Goal: Navigation & Orientation: Find specific page/section

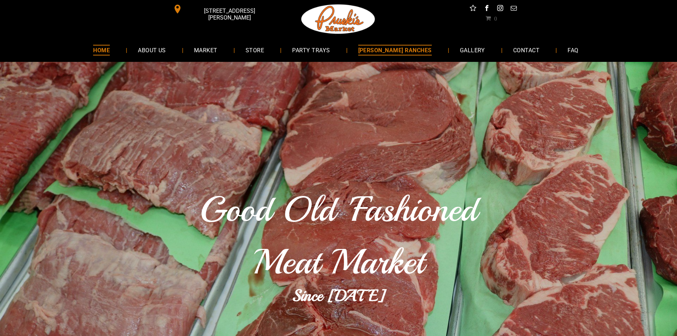
click at [325, 54] on span "[PERSON_NAME] RANCHES" at bounding box center [395, 50] width 74 height 10
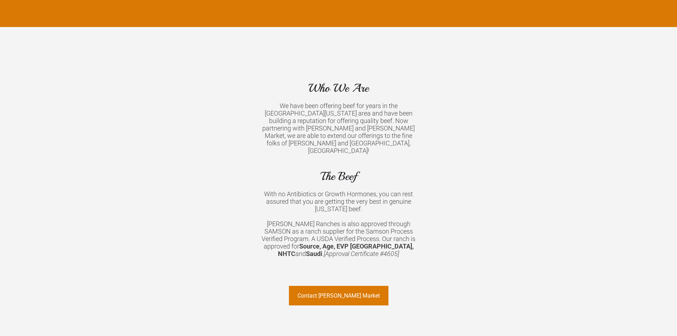
scroll to position [462, 0]
